Goal: Book appointment/travel/reservation

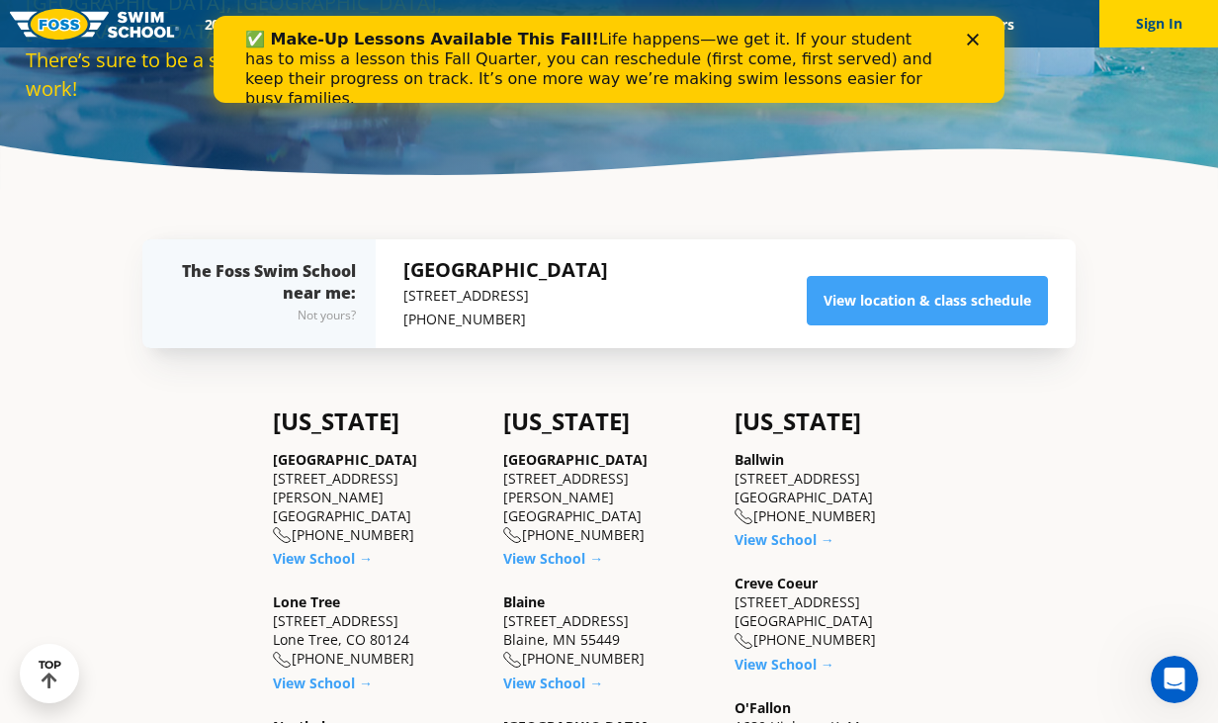
scroll to position [322, 0]
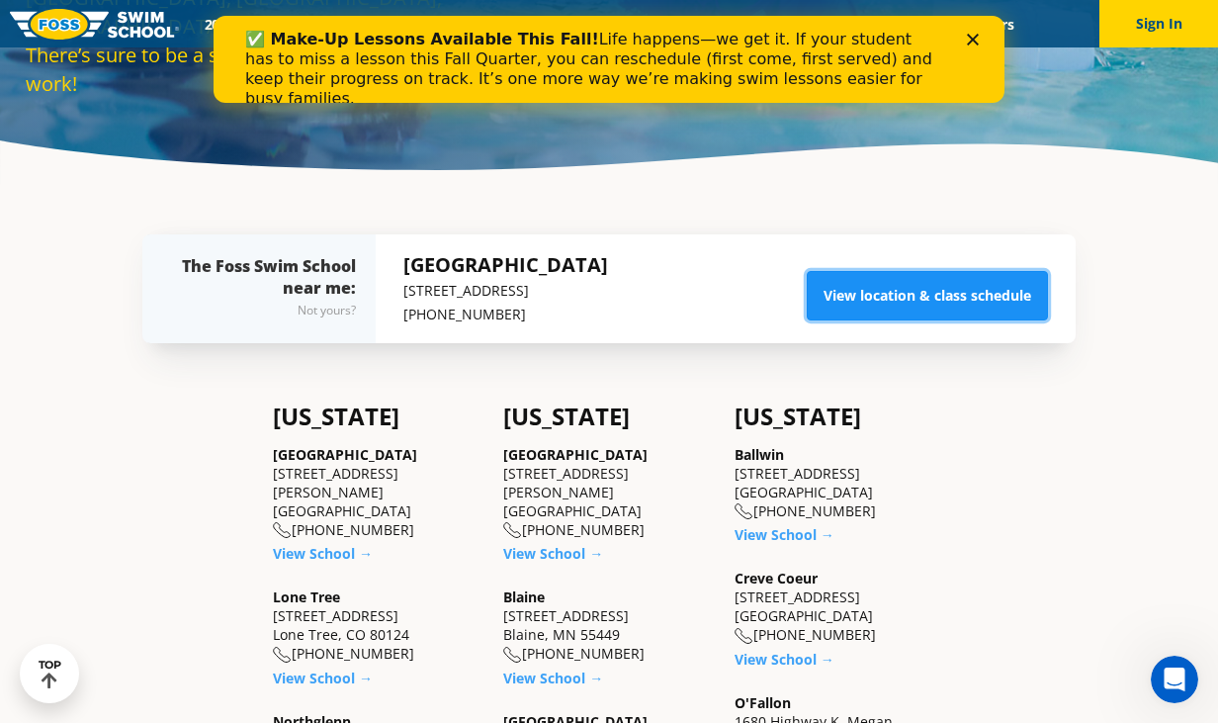
click at [968, 292] on link "View location & class schedule" at bounding box center [927, 295] width 241 height 49
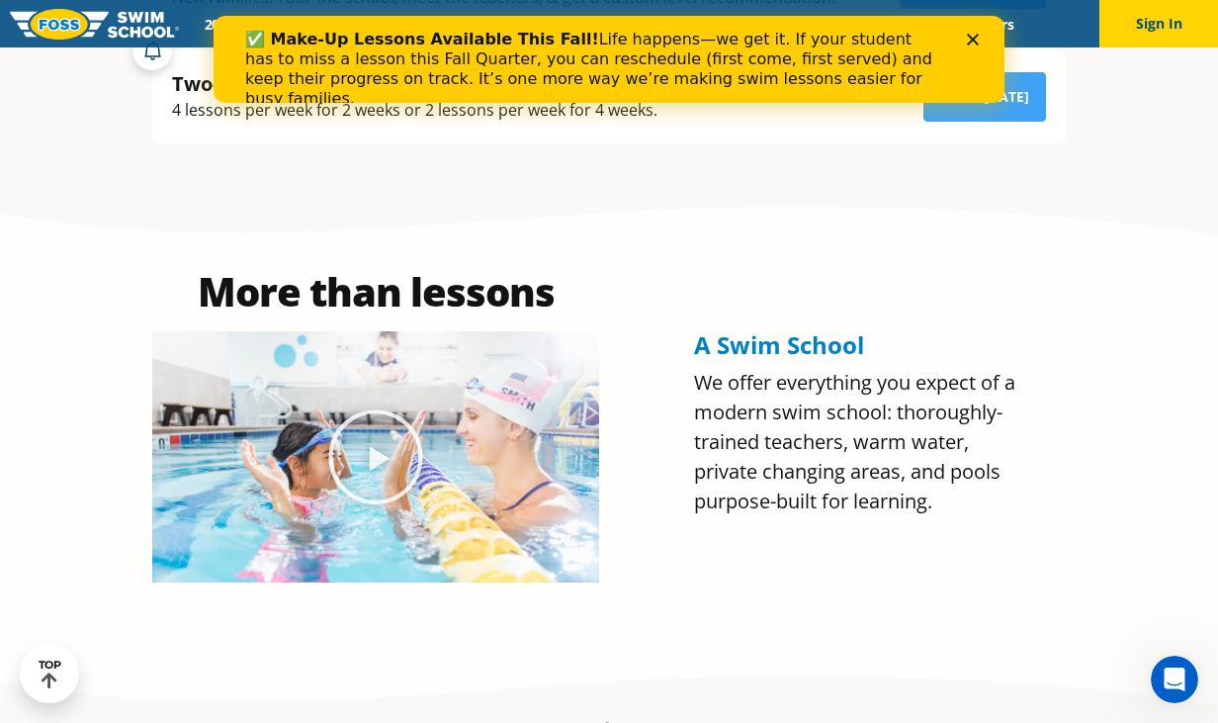
scroll to position [739, 0]
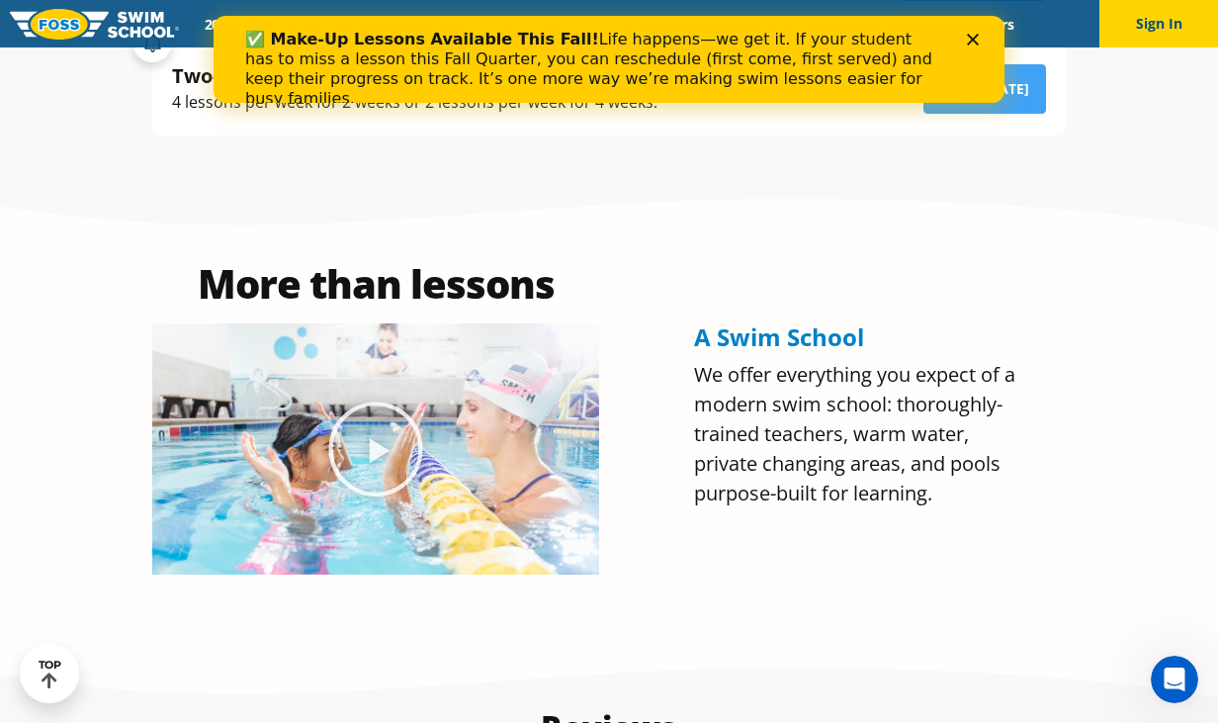
click at [970, 37] on polygon "Close" at bounding box center [973, 40] width 12 height 12
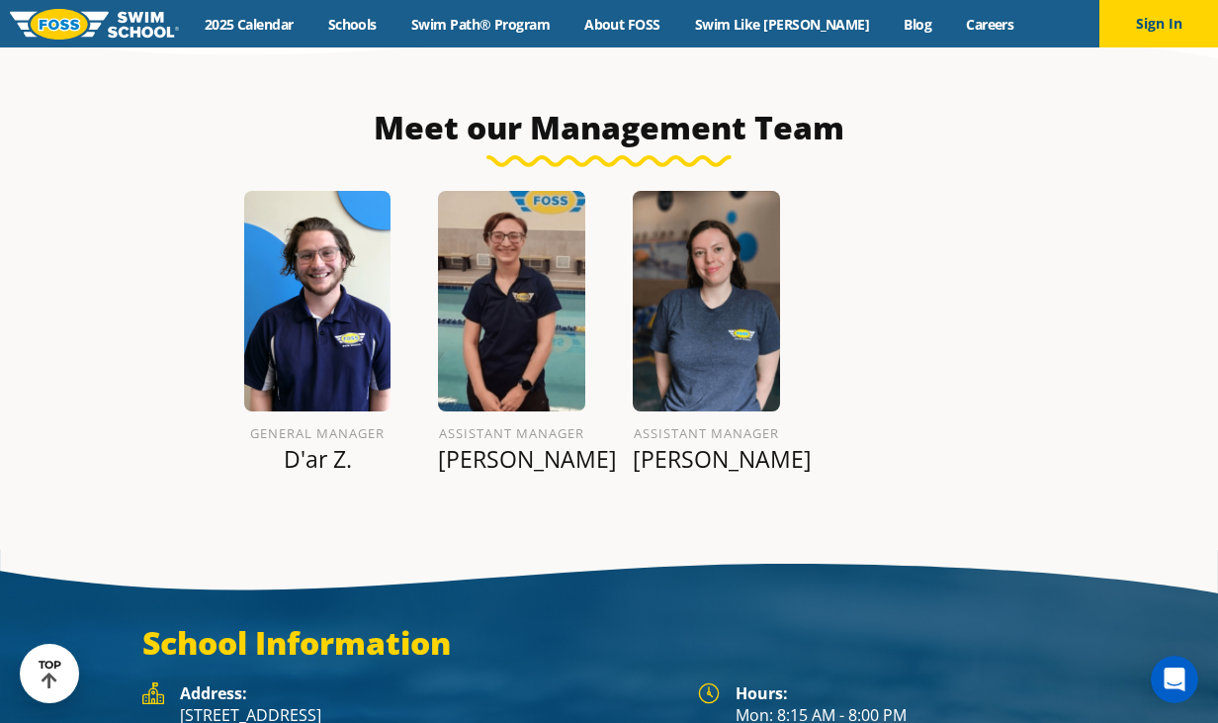
scroll to position [2228, 0]
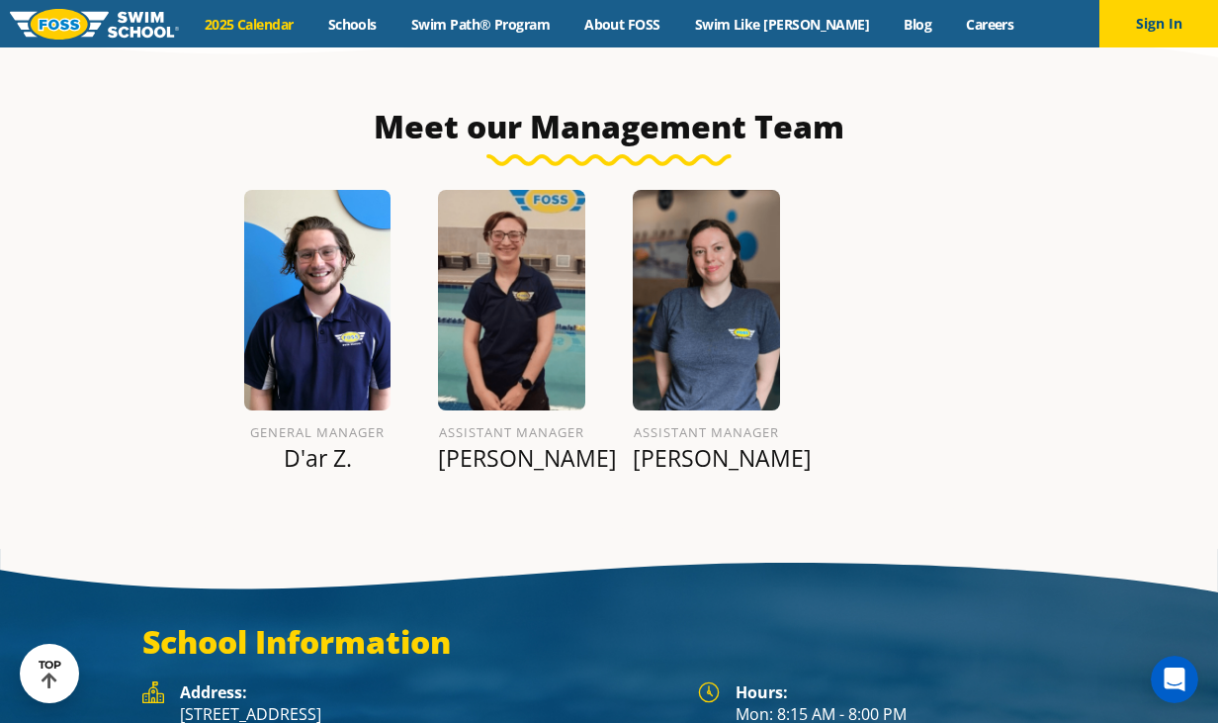
click at [283, 28] on link "2025 Calendar" at bounding box center [249, 24] width 124 height 19
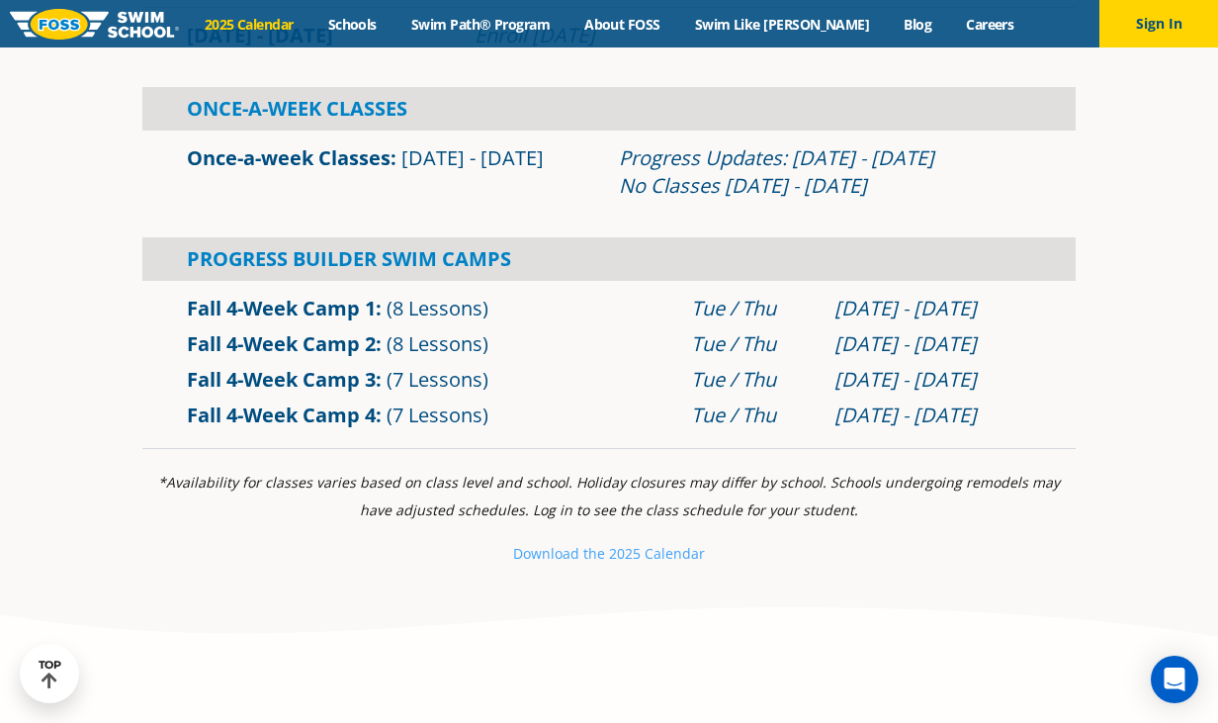
scroll to position [1304, 0]
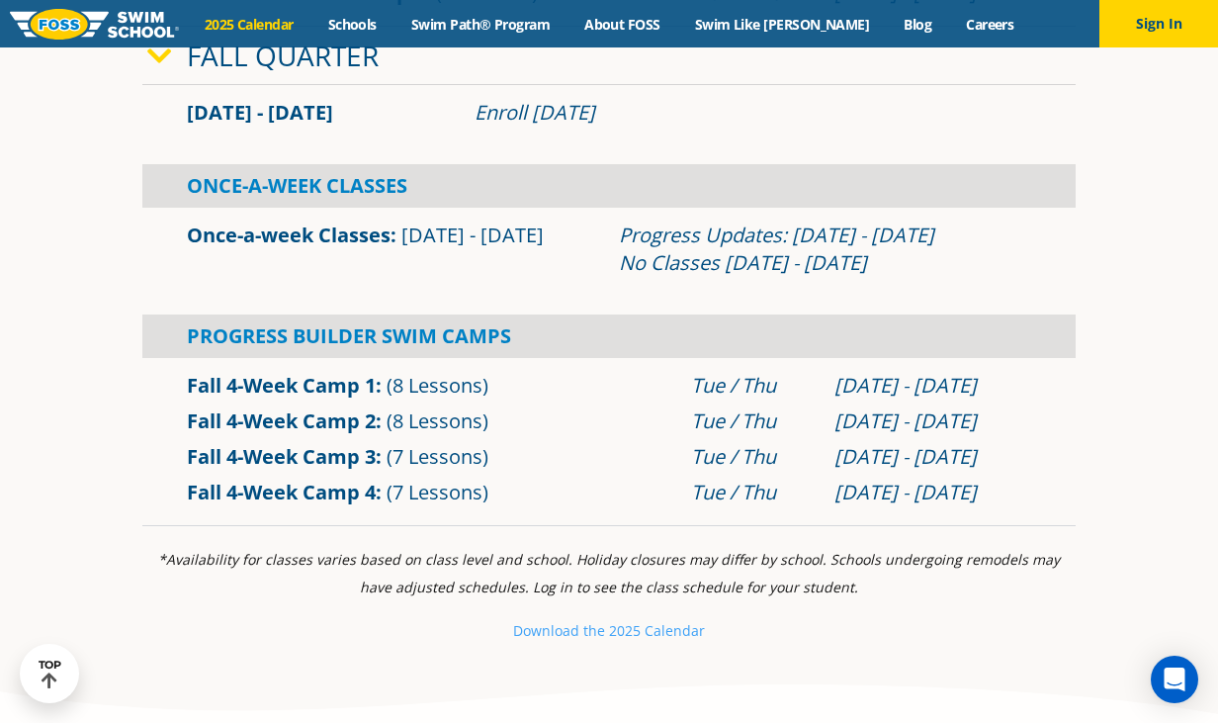
click at [339, 242] on link "Once-a-week Classes" at bounding box center [289, 234] width 204 height 27
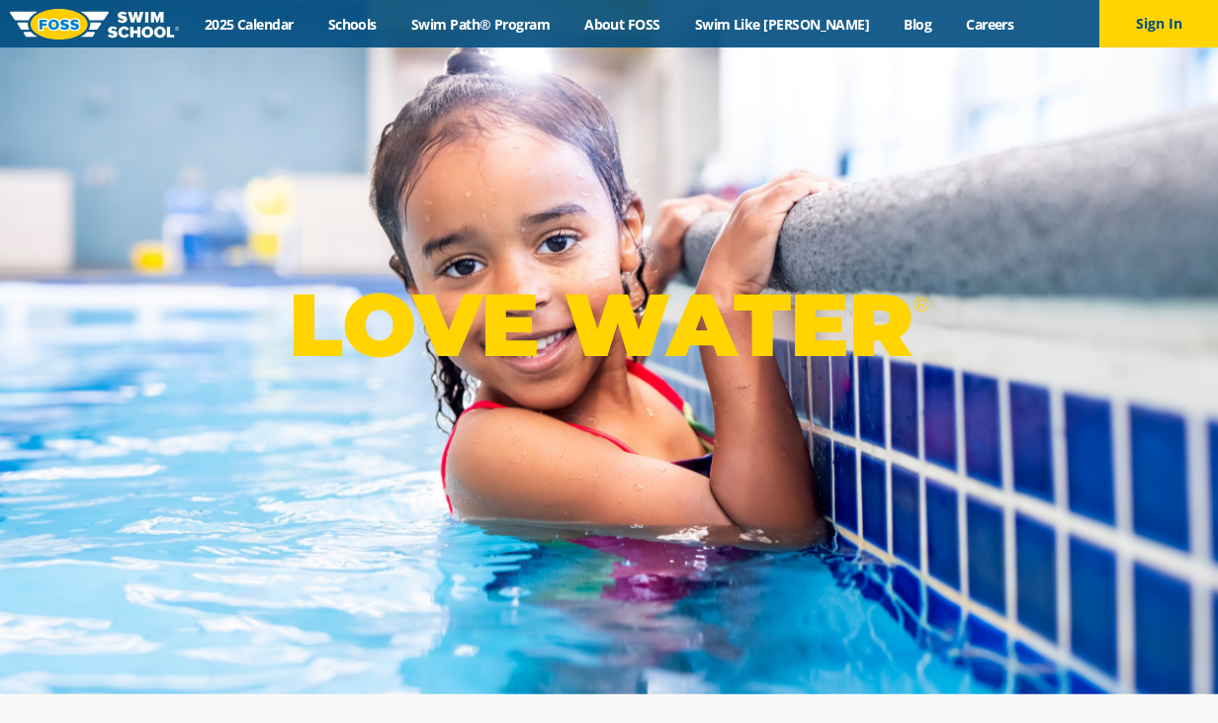
scroll to position [31, 0]
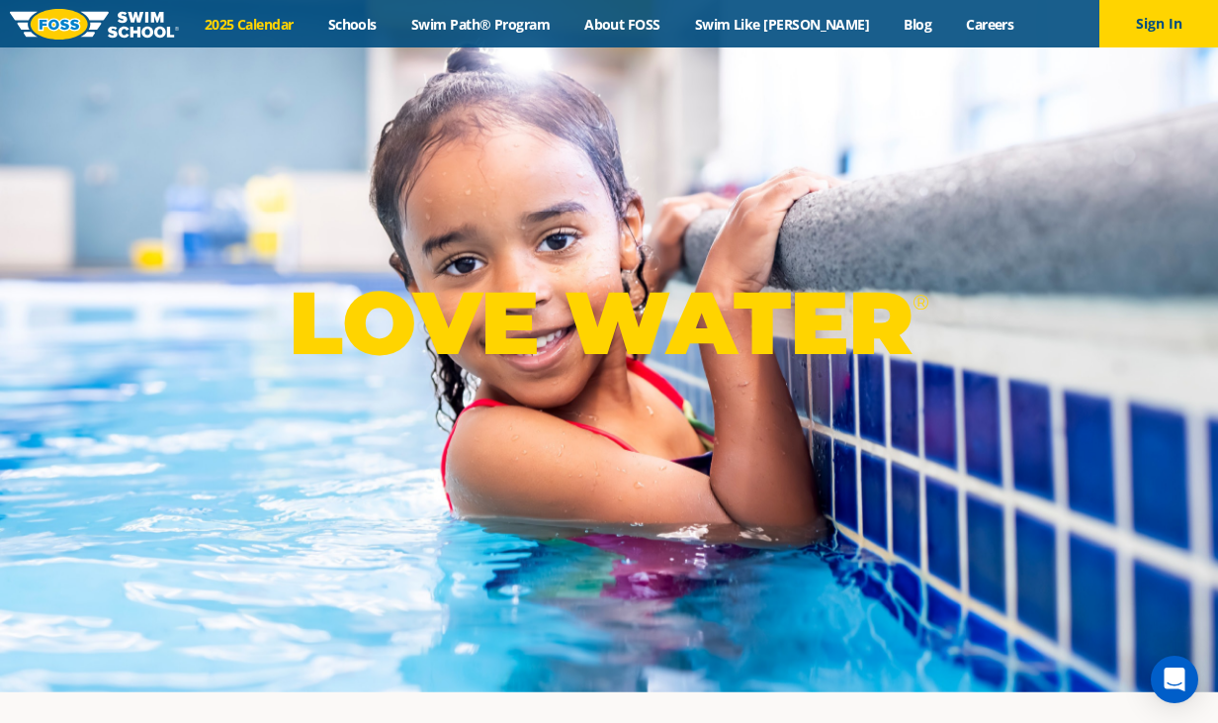
click at [292, 22] on link "2025 Calendar" at bounding box center [249, 24] width 124 height 19
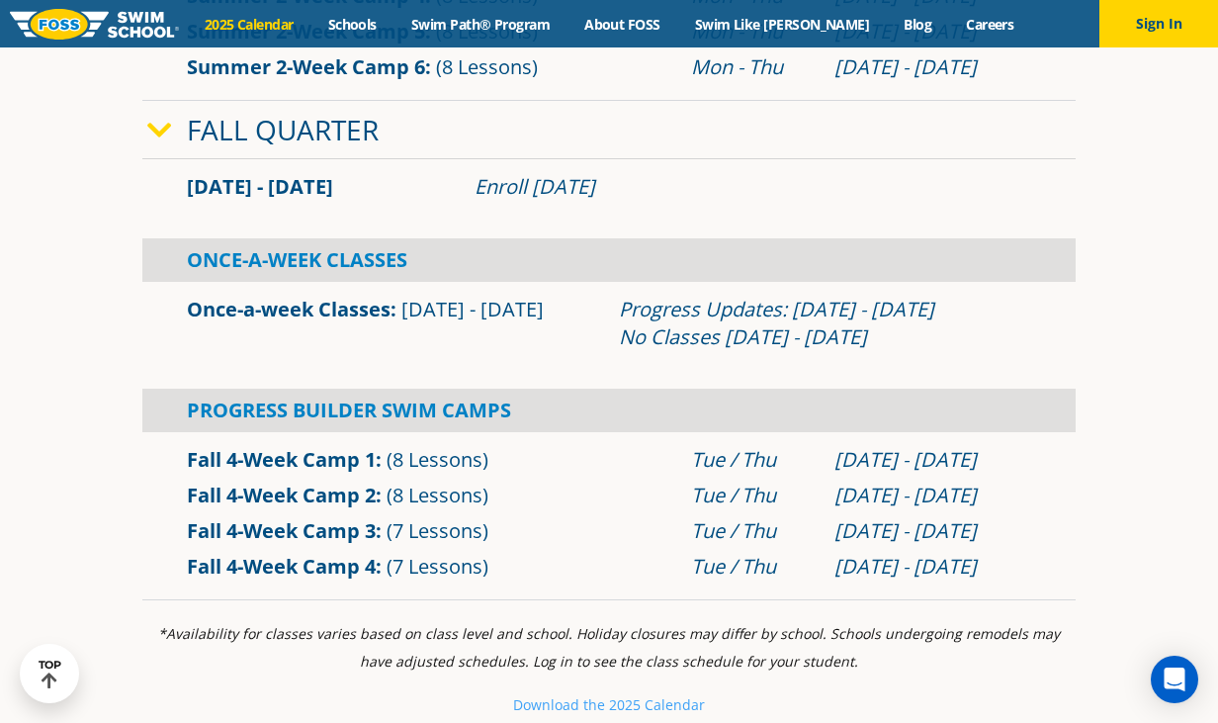
scroll to position [1229, 0]
click at [339, 315] on link "Once-a-week Classes" at bounding box center [289, 310] width 204 height 27
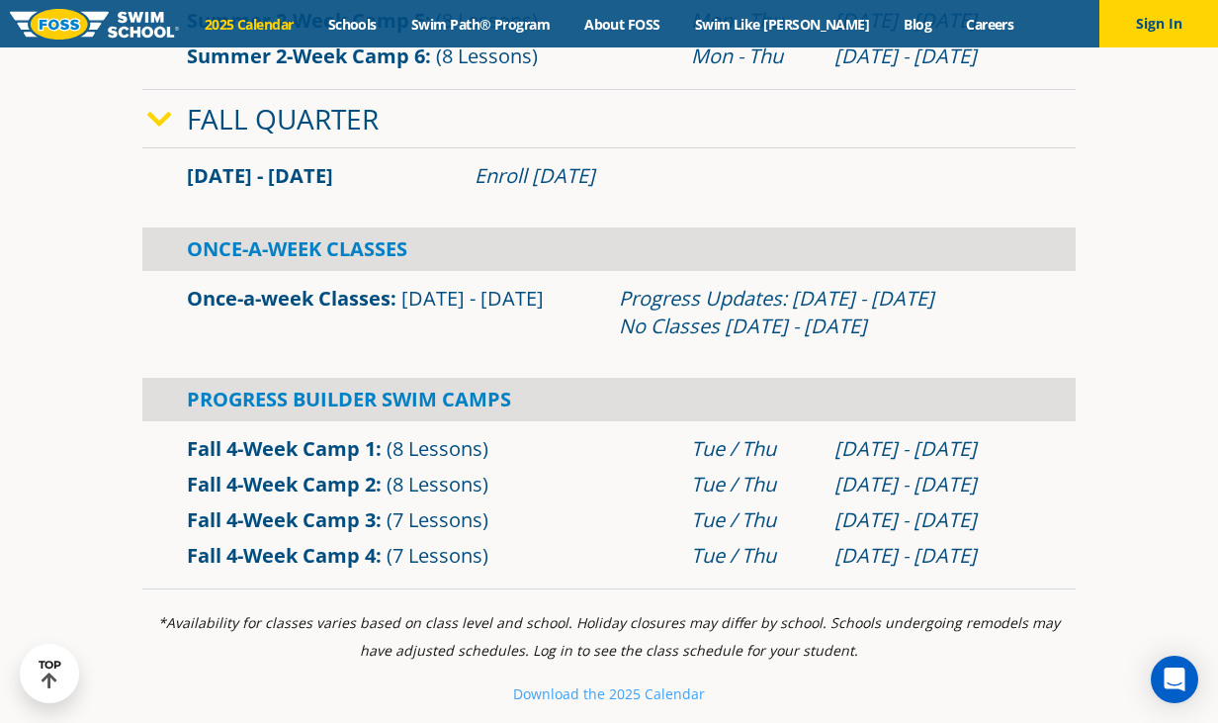
scroll to position [1228, 0]
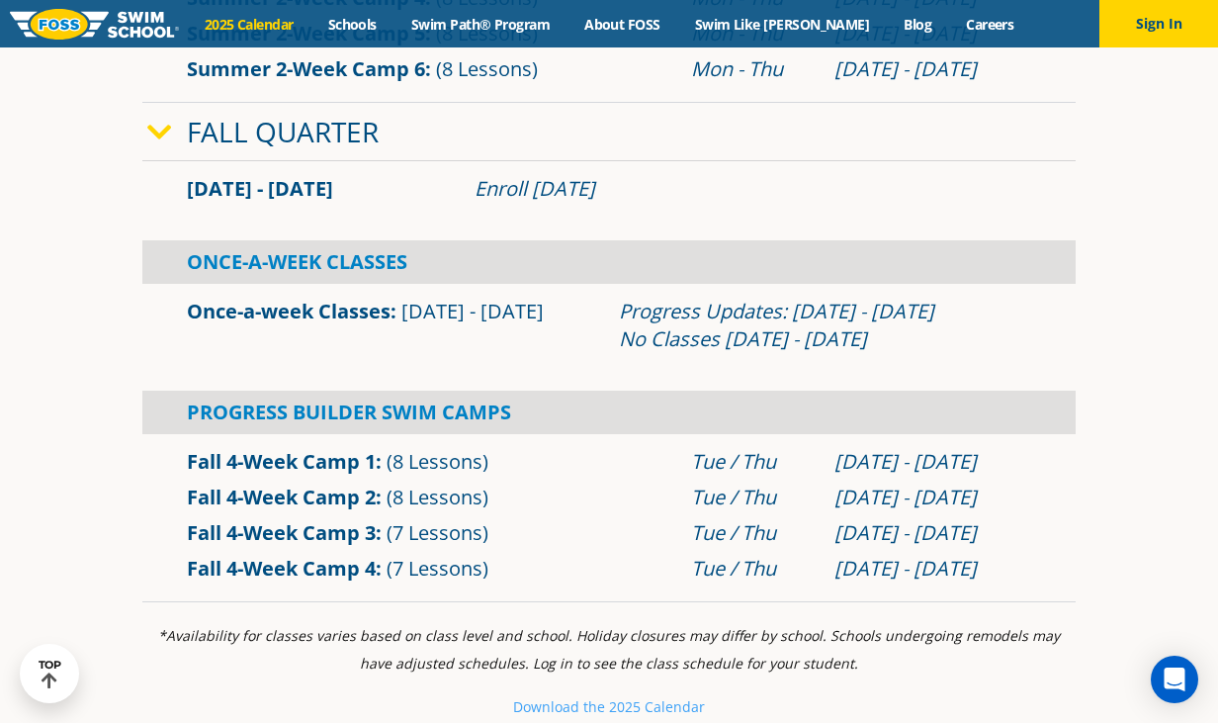
click at [359, 299] on link "Once-a-week Classes" at bounding box center [289, 311] width 204 height 27
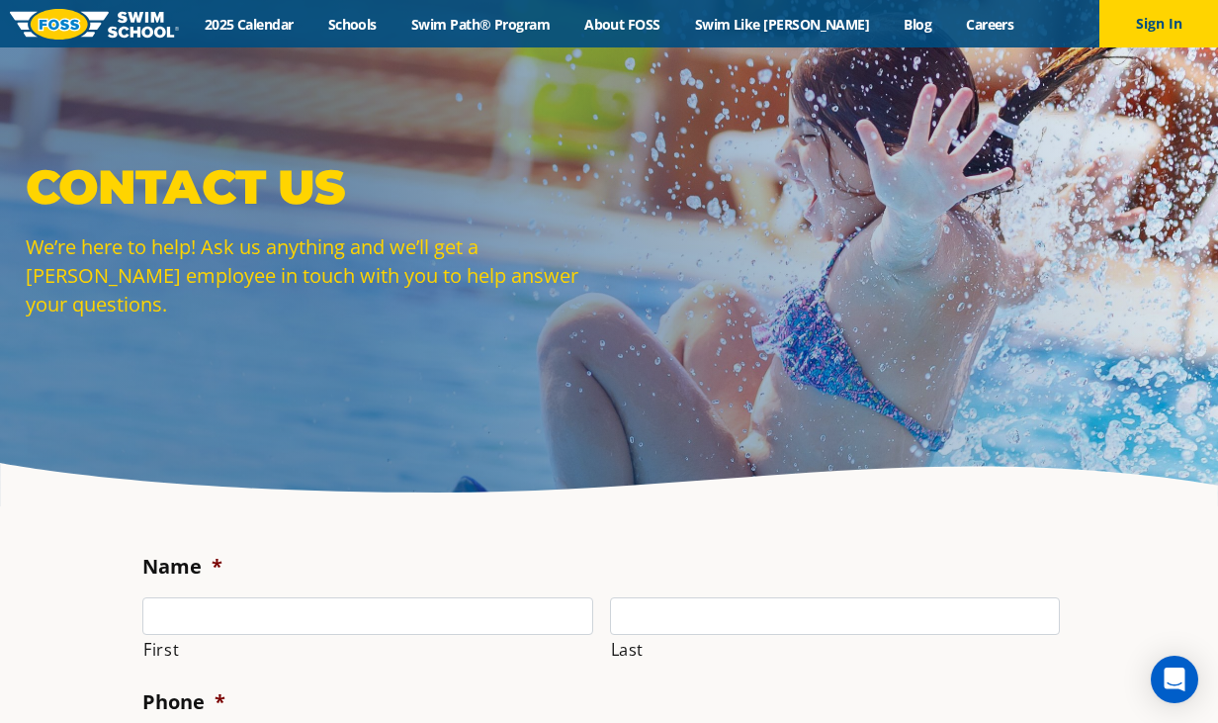
click at [75, 23] on img at bounding box center [94, 24] width 169 height 31
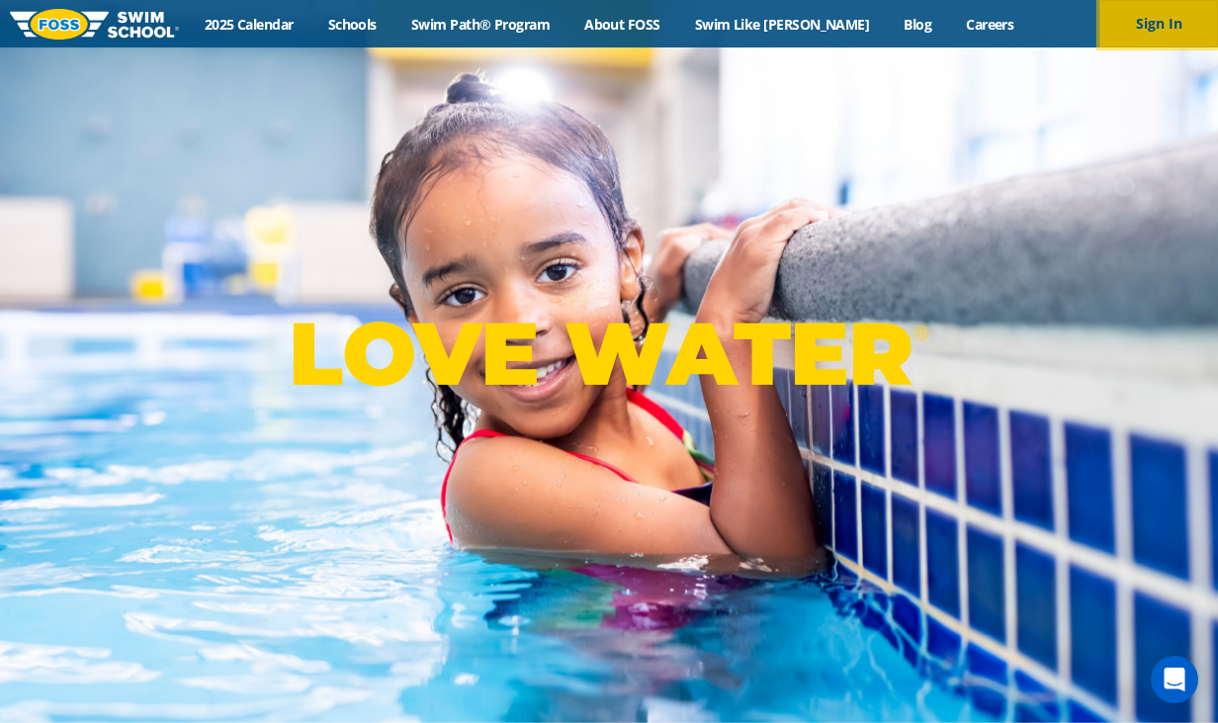
click at [1164, 25] on button "Sign In" at bounding box center [1158, 23] width 119 height 47
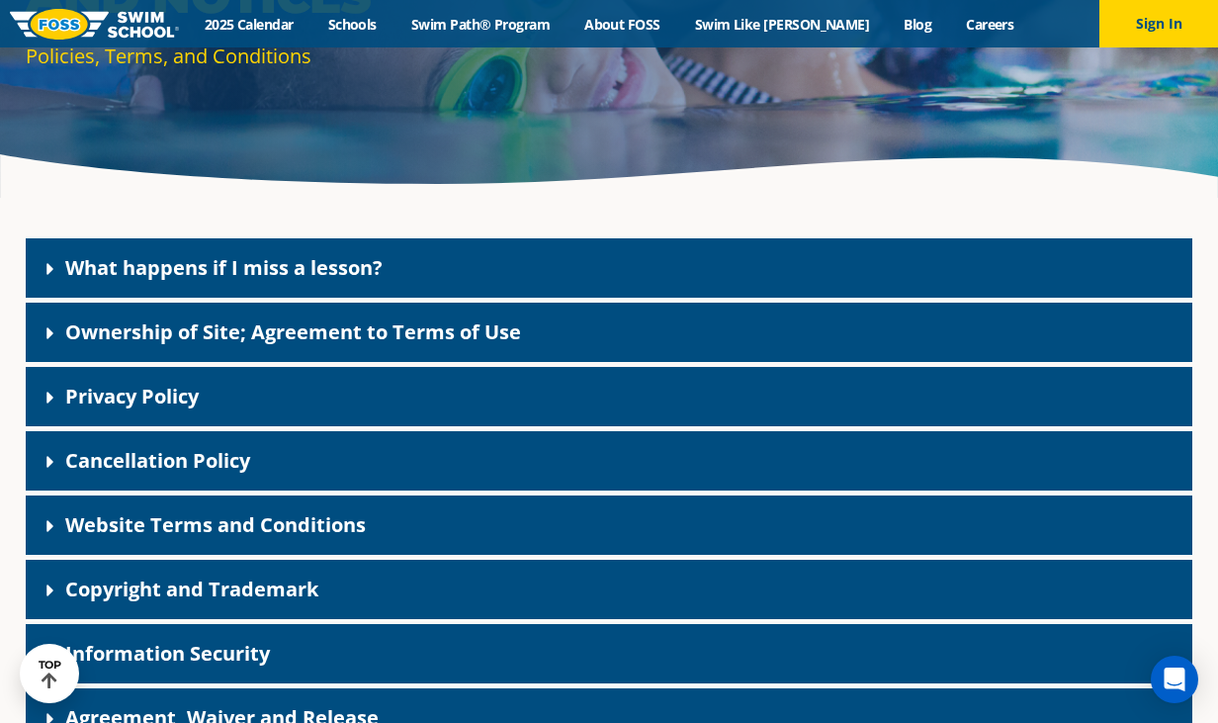
scroll to position [317, 0]
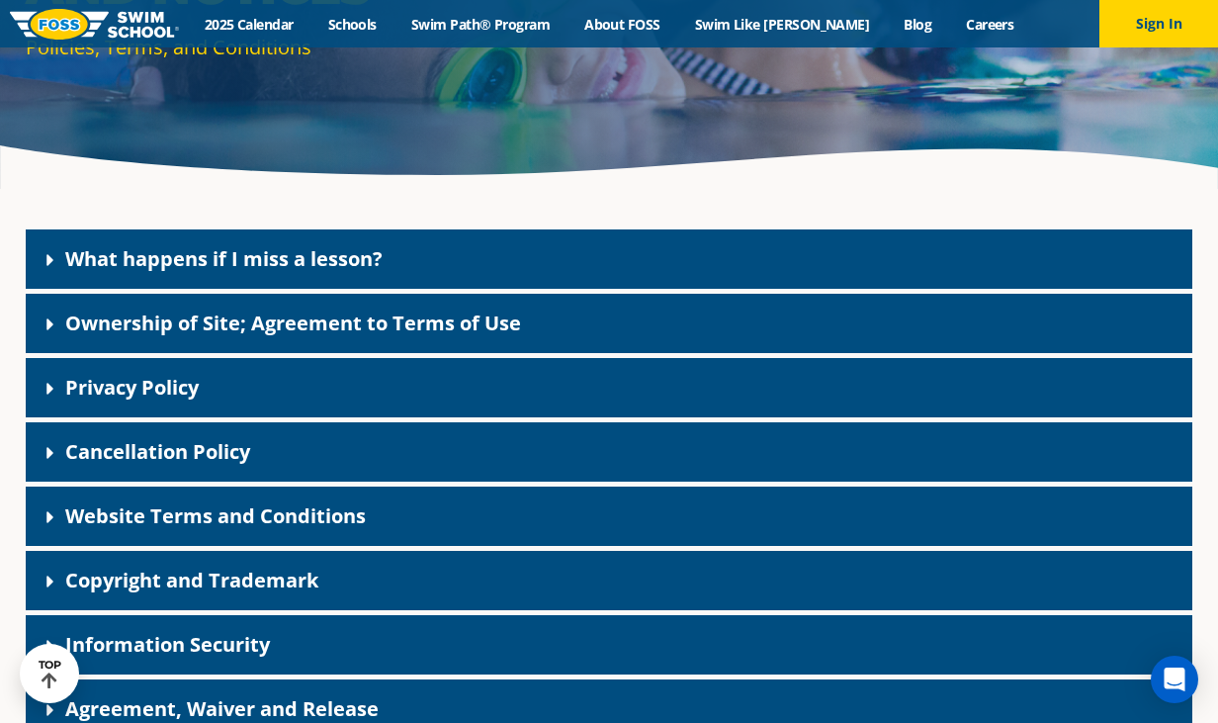
click at [226, 446] on link "Cancellation Policy" at bounding box center [157, 451] width 185 height 27
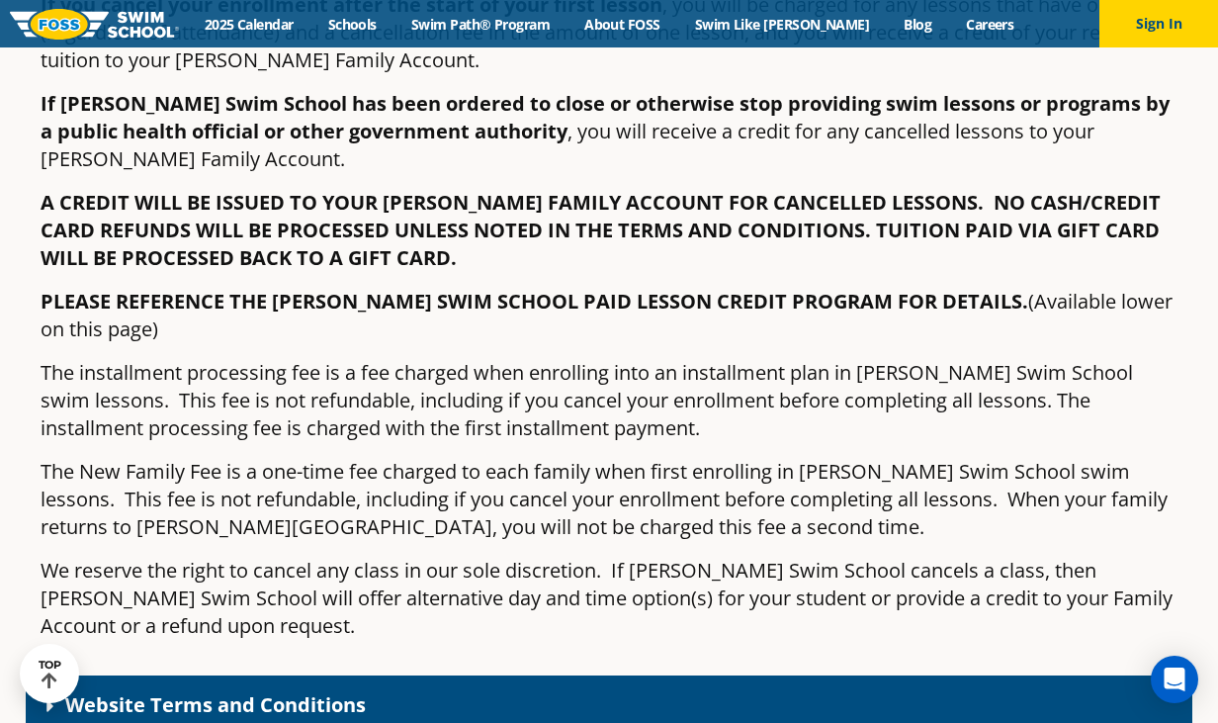
scroll to position [1089, 0]
